Goal: Find specific page/section: Find specific page/section

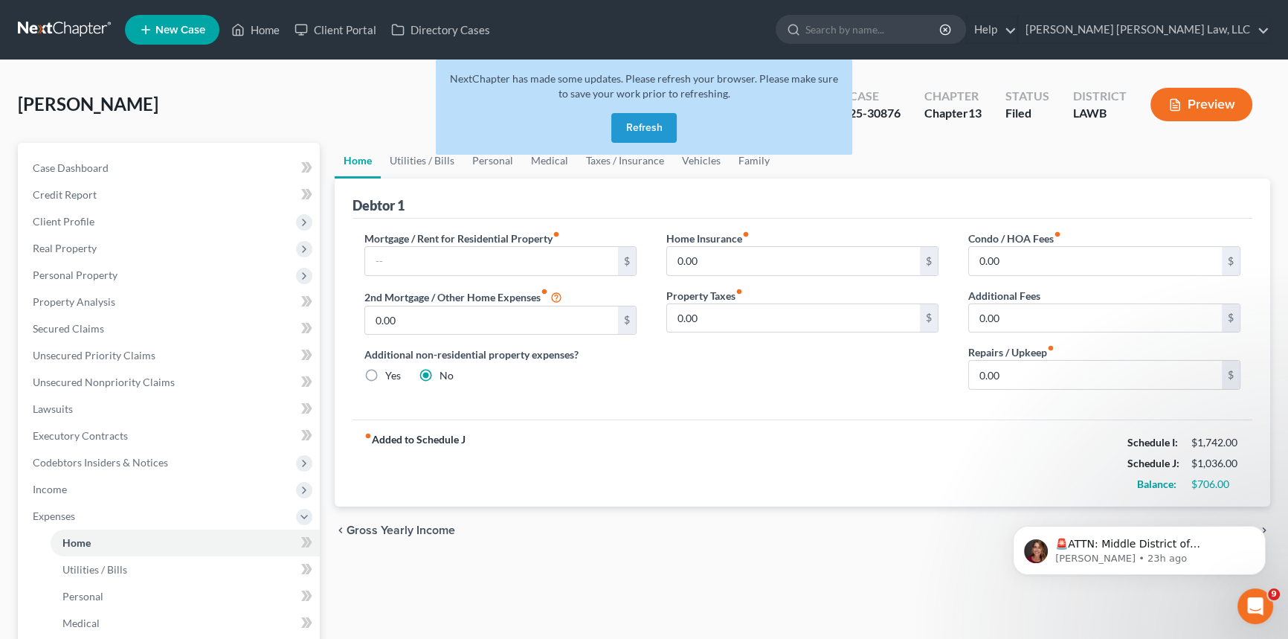
click at [653, 122] on button "Refresh" at bounding box center [643, 128] width 65 height 30
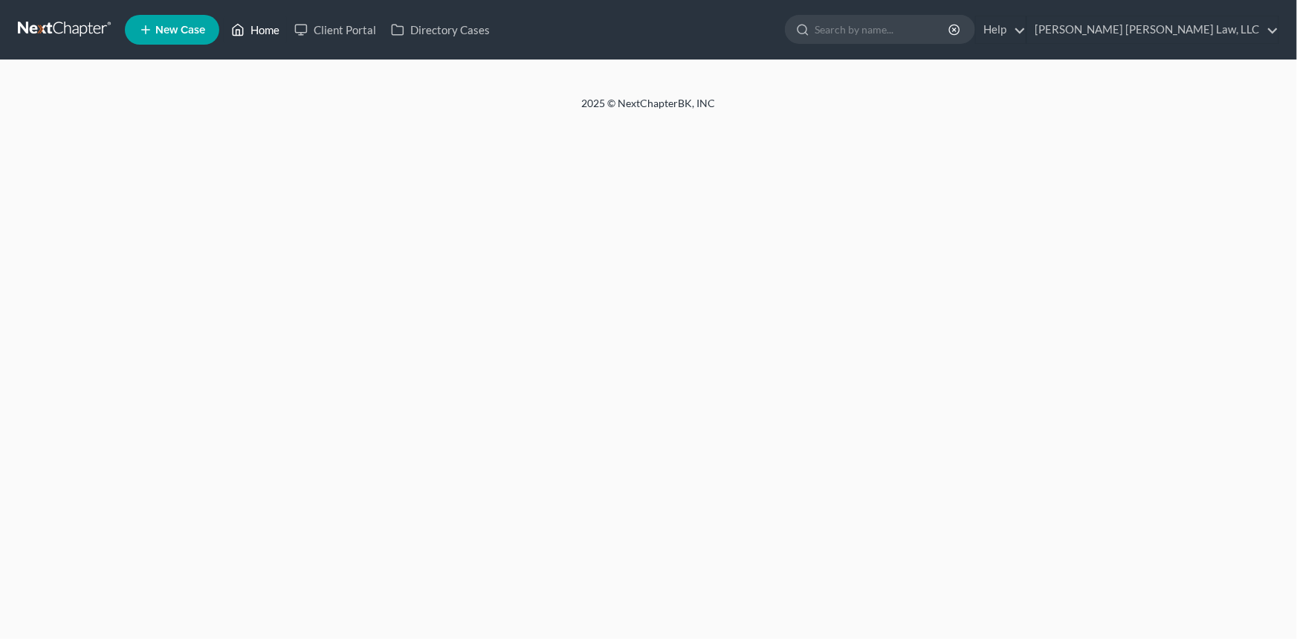
click at [261, 28] on link "Home" at bounding box center [255, 29] width 63 height 27
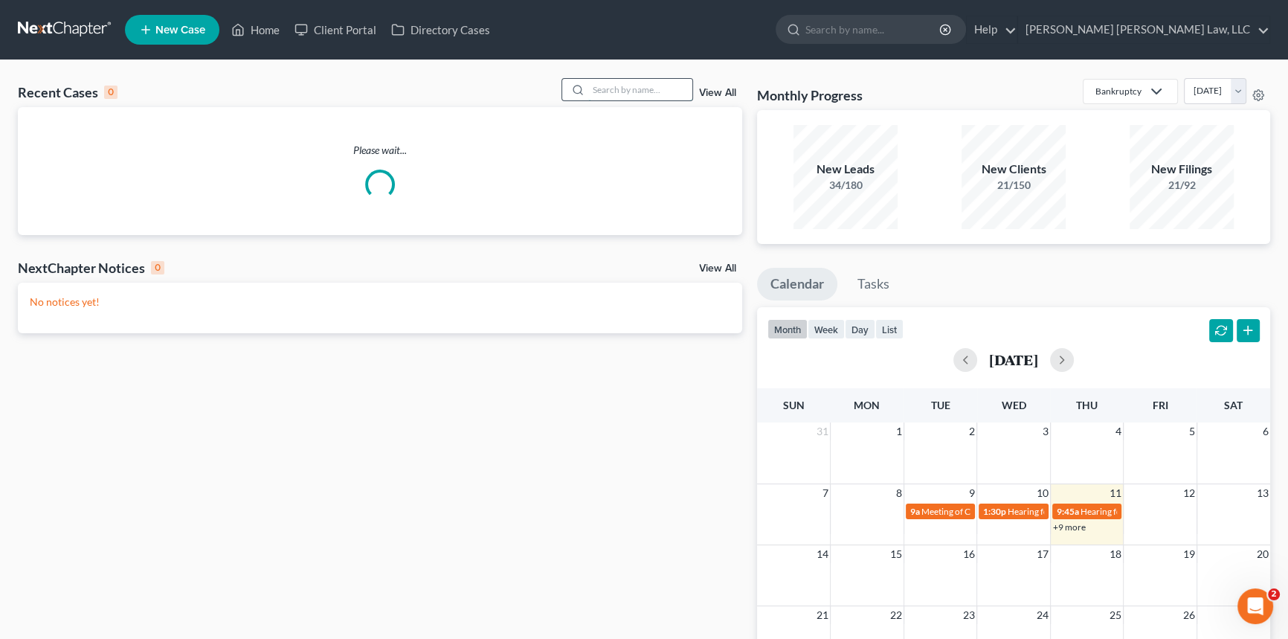
click at [590, 86] on input "search" at bounding box center [640, 90] width 104 height 22
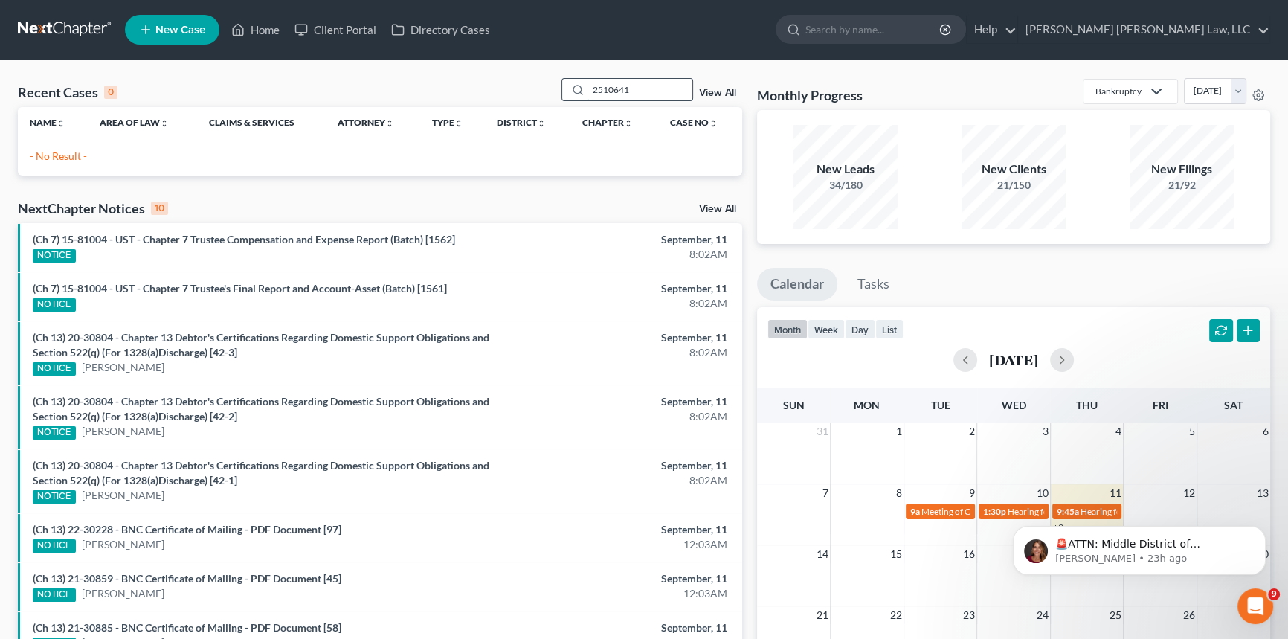
click at [602, 94] on input "2510641" at bounding box center [640, 90] width 104 height 22
type input "25-10641"
